Goal: Information Seeking & Learning: Learn about a topic

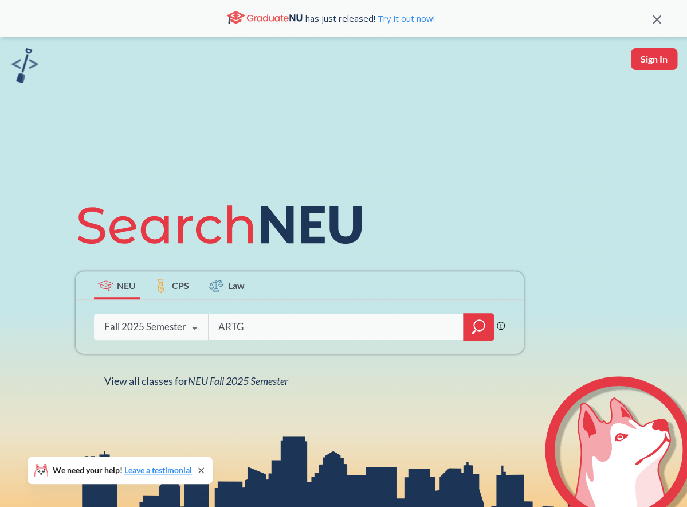
type input "ARTG"
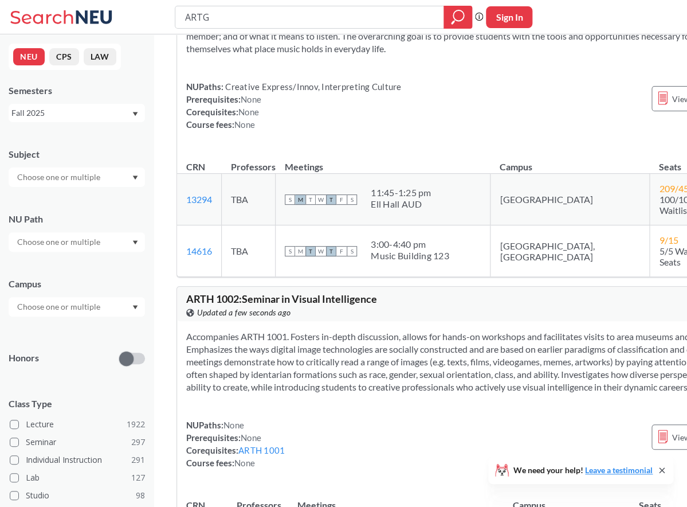
click at [95, 174] on input "text" at bounding box center [59, 177] width 96 height 14
click at [81, 198] on div "CS ( 115 )" at bounding box center [80, 197] width 130 height 13
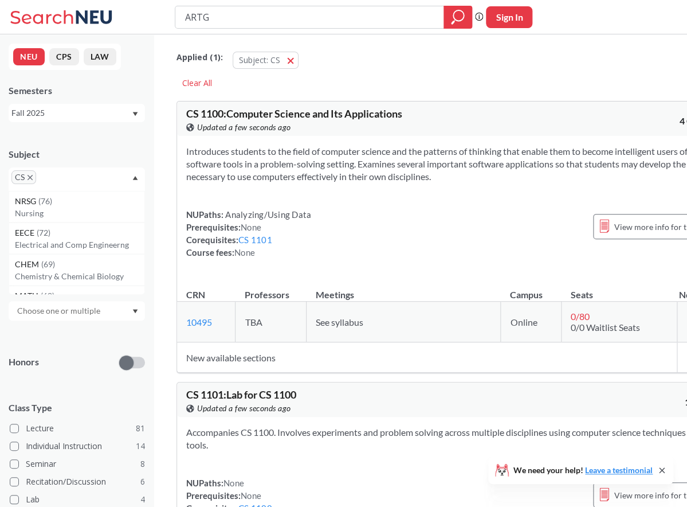
click at [36, 179] on span "CS" at bounding box center [23, 177] width 25 height 14
click at [30, 177] on icon "X to remove pill" at bounding box center [30, 177] width 5 height 5
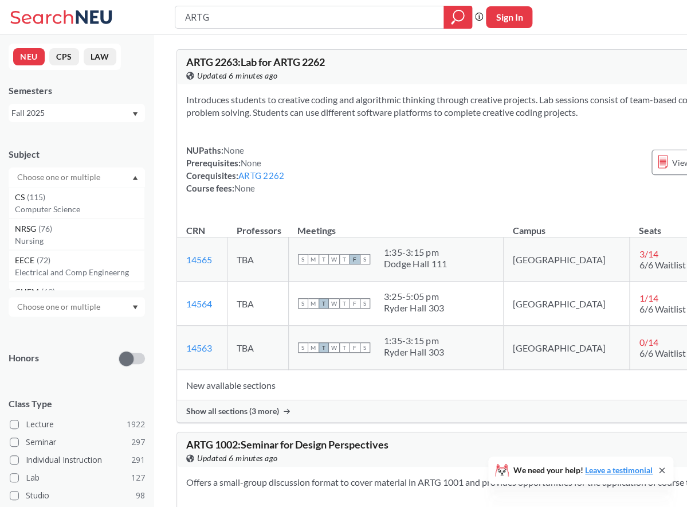
click at [54, 179] on input "text" at bounding box center [59, 177] width 96 height 14
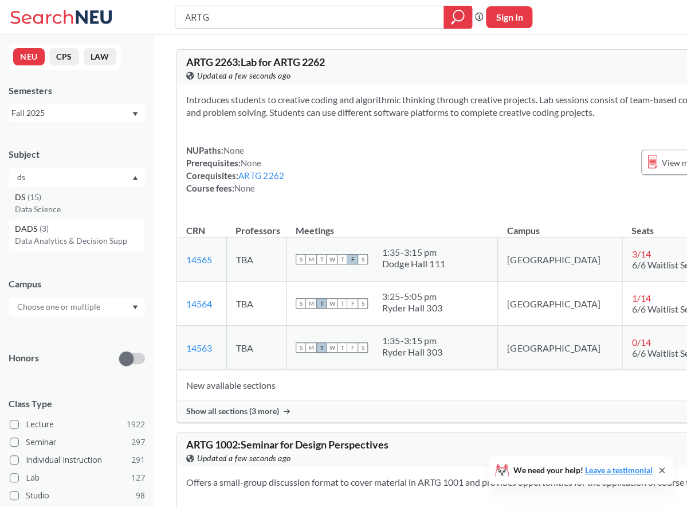
type input "ds"
click at [49, 196] on div "DS ( 15 )" at bounding box center [80, 197] width 130 height 13
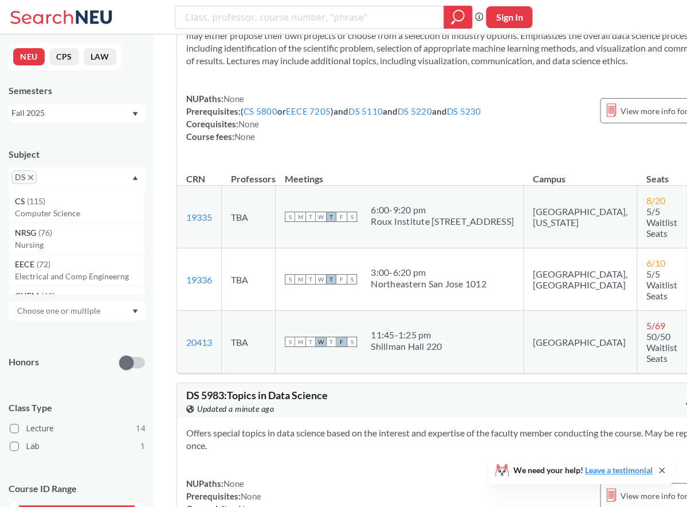
scroll to position [5566, 0]
